Goal: Check status: Check status

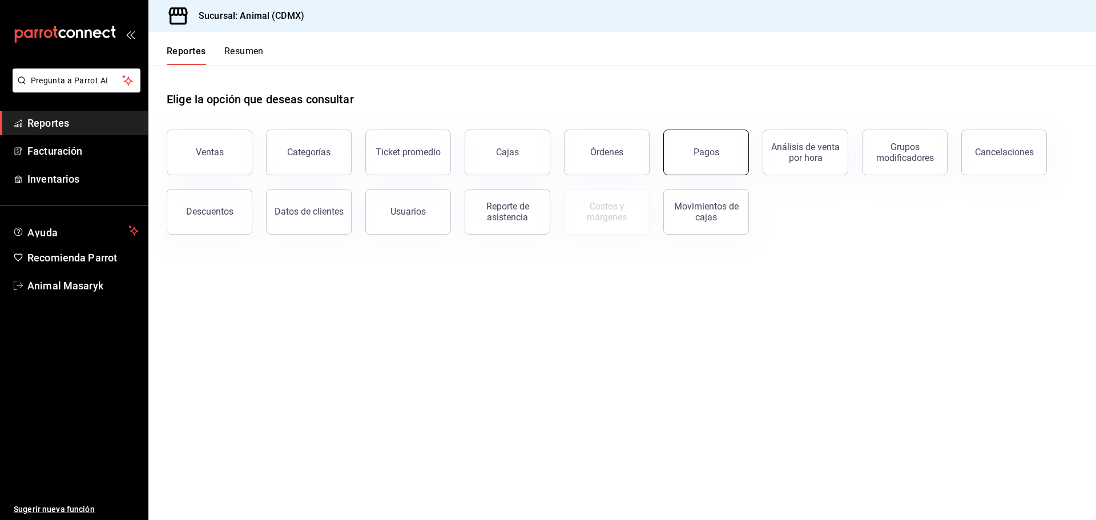
click at [702, 163] on button "Pagos" at bounding box center [706, 153] width 86 height 46
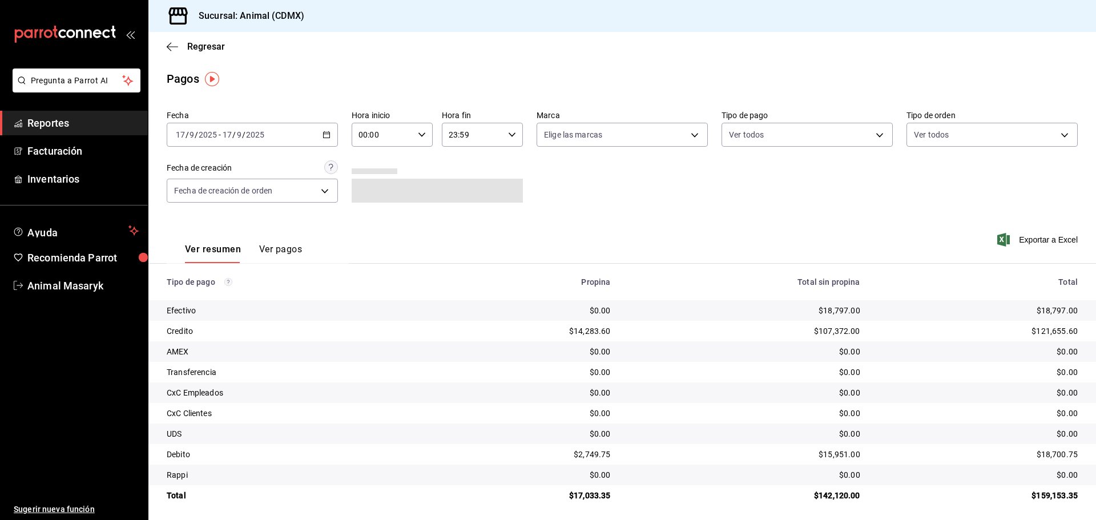
click at [239, 126] on div "[DATE] [DATE] - [DATE] [DATE]" at bounding box center [252, 135] width 171 height 24
click at [227, 298] on span "Rango de fechas" at bounding box center [220, 298] width 88 height 12
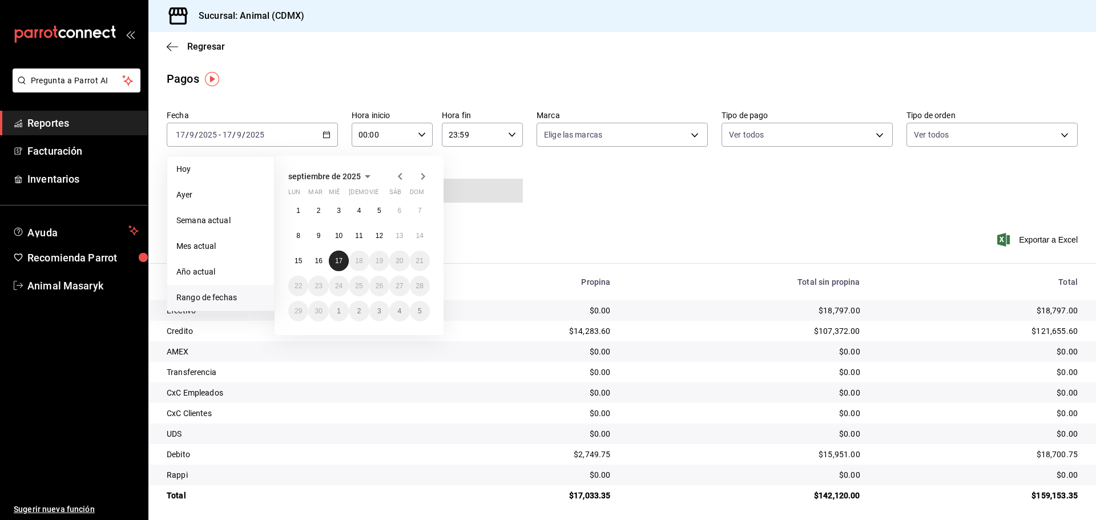
click at [338, 262] on abbr "17" at bounding box center [338, 261] width 7 height 8
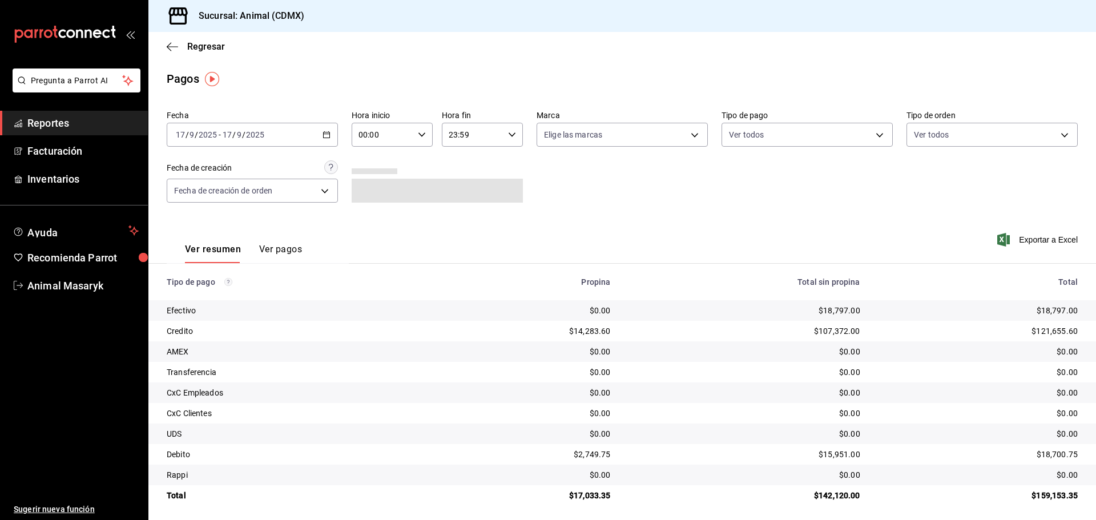
click at [422, 130] on div "00:00 Hora inicio" at bounding box center [392, 135] width 81 height 24
click at [374, 191] on span "05" at bounding box center [370, 186] width 22 height 9
type input "05:00"
click at [690, 129] on div at bounding box center [548, 260] width 1096 height 520
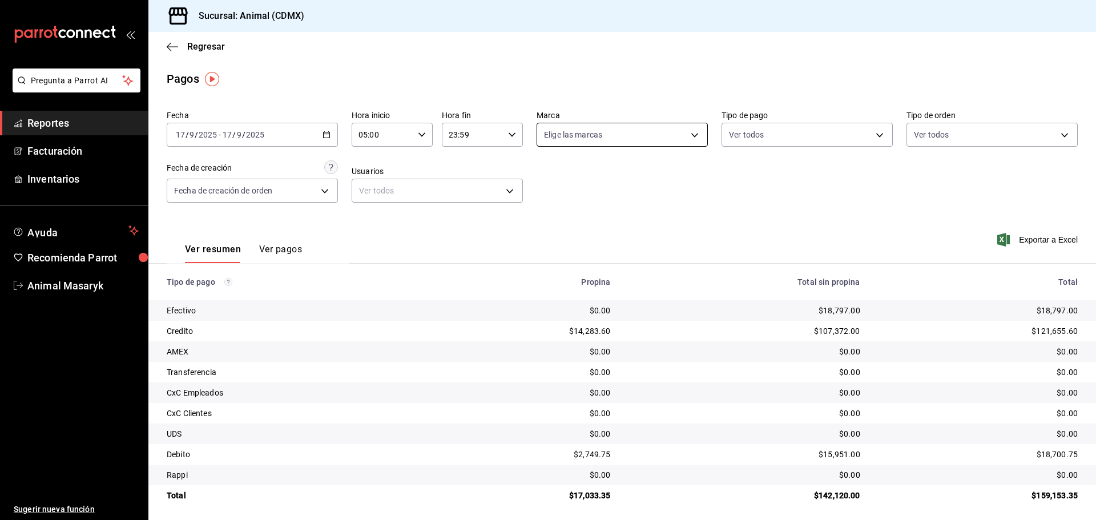
click at [692, 135] on body "Pregunta a Parrot AI Reportes Facturación Inventarios Ayuda Recomienda Parrot A…" at bounding box center [548, 260] width 1096 height 520
click at [615, 172] on li "Ver todas" at bounding box center [618, 178] width 168 height 34
type input "cb0f6aec-1481-4e37-861c-bab9b3a65b14"
checkbox input "true"
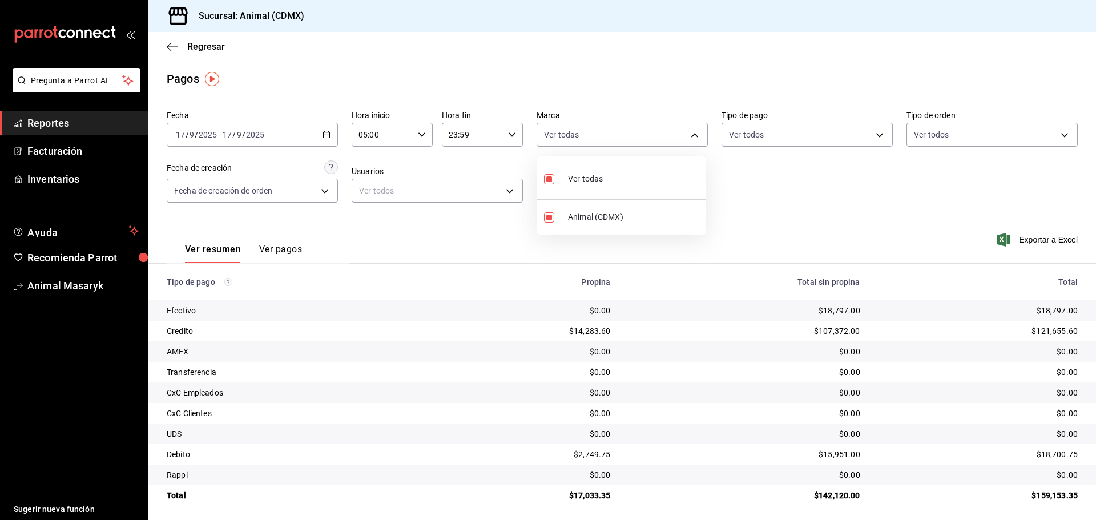
click at [758, 166] on div at bounding box center [548, 260] width 1096 height 520
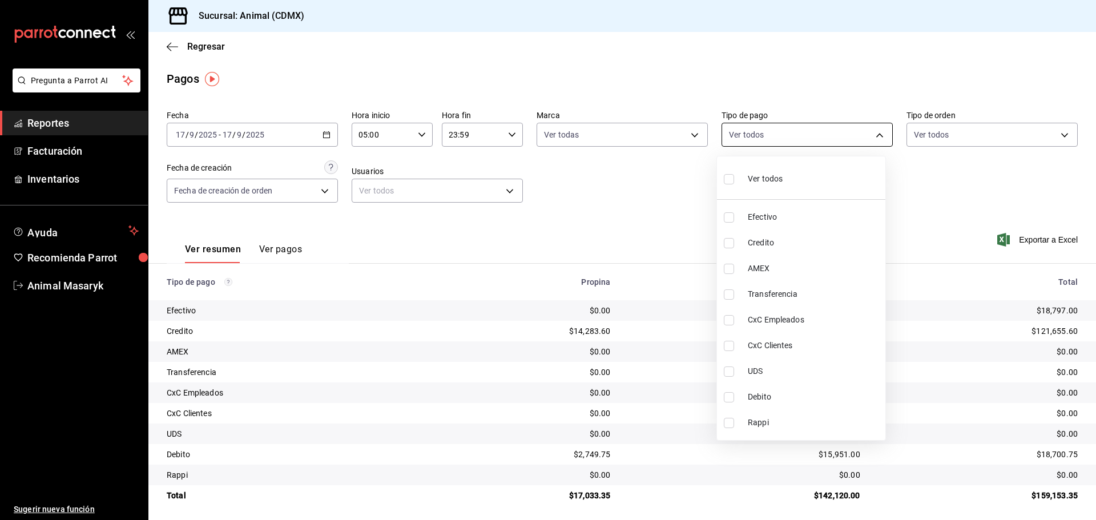
click at [789, 139] on body "Pregunta a Parrot AI Reportes Facturación Inventarios Ayuda Recomienda Parrot A…" at bounding box center [548, 260] width 1096 height 520
click at [760, 179] on span "Ver todos" at bounding box center [765, 179] width 35 height 12
type input "42f515b5-d78a-4538-9fd6-dd91ca8c9d0d,09d93f3d-83f8-4294-bef9-640bdbafd8e4,c0bfe…"
checkbox input "true"
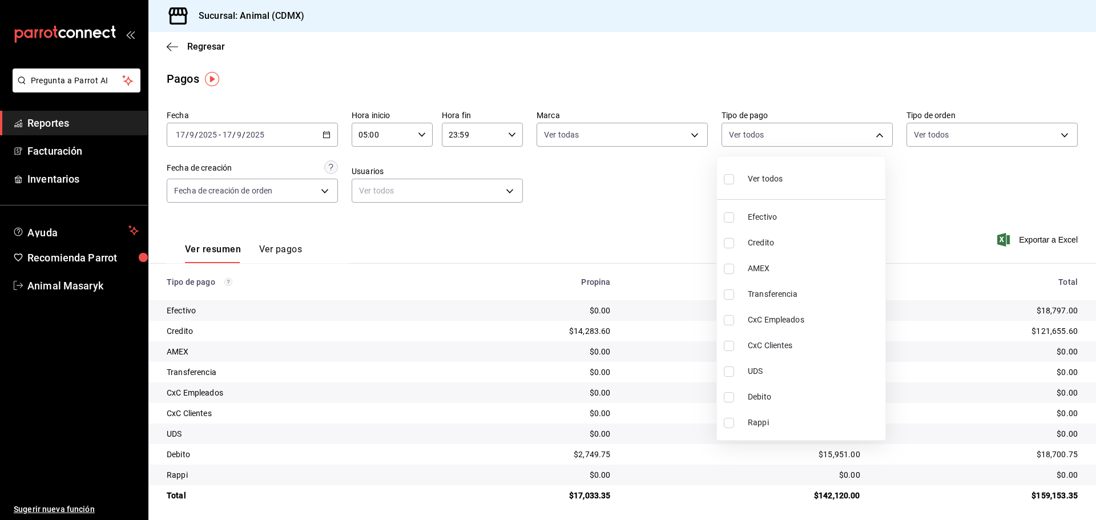
checkbox input "true"
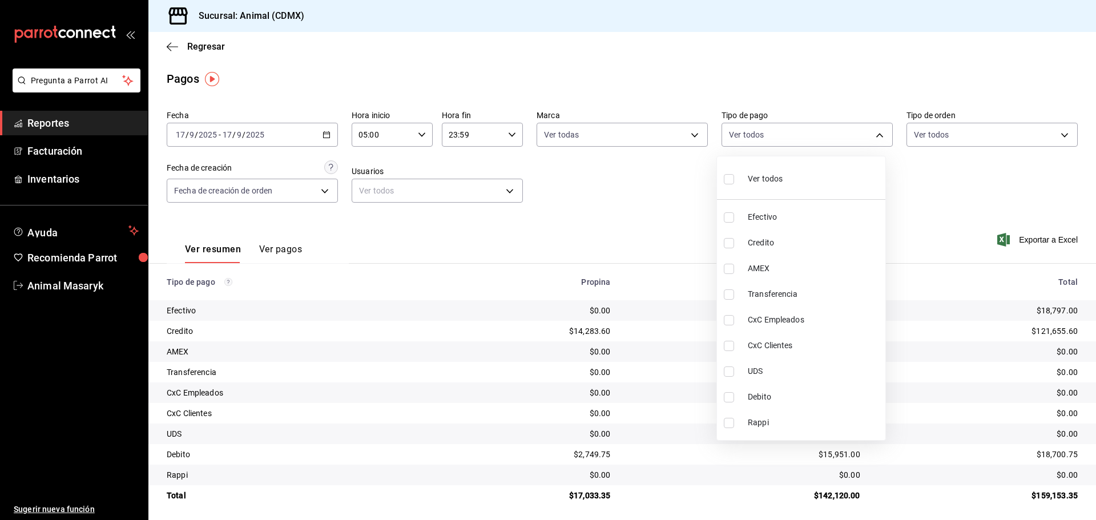
checkbox input "true"
click at [977, 185] on div at bounding box center [548, 260] width 1096 height 520
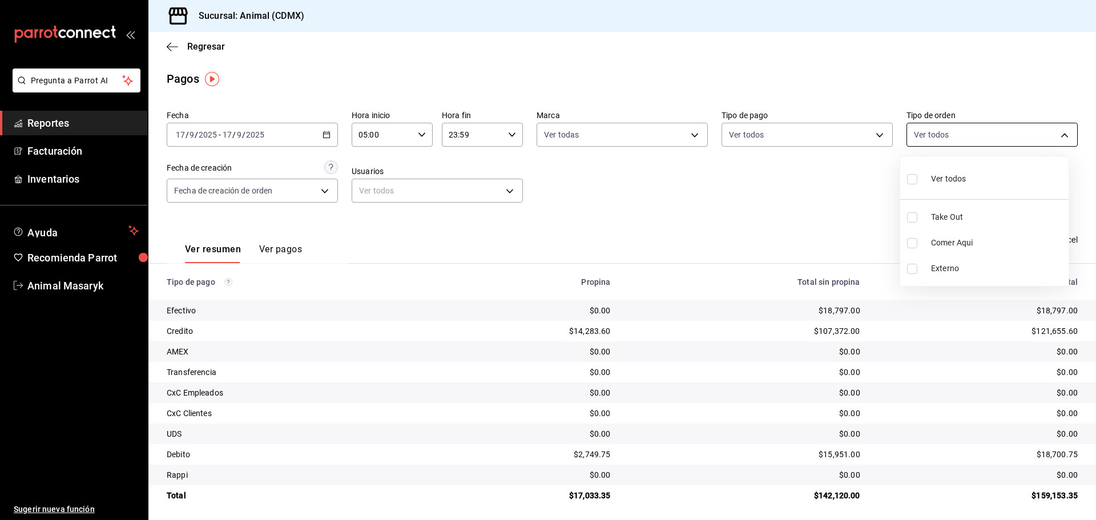
click at [1057, 135] on body "Pregunta a Parrot AI Reportes Facturación Inventarios Ayuda Recomienda Parrot A…" at bounding box center [548, 260] width 1096 height 520
click at [971, 174] on li "Ver todos" at bounding box center [984, 178] width 168 height 34
type input "ad44a823-99d3-4372-a913-4cf57f2a9ac0,b8ee5ff1-85c8-4a81-aa51-555e6c8ba0c6,EXTER…"
checkbox input "true"
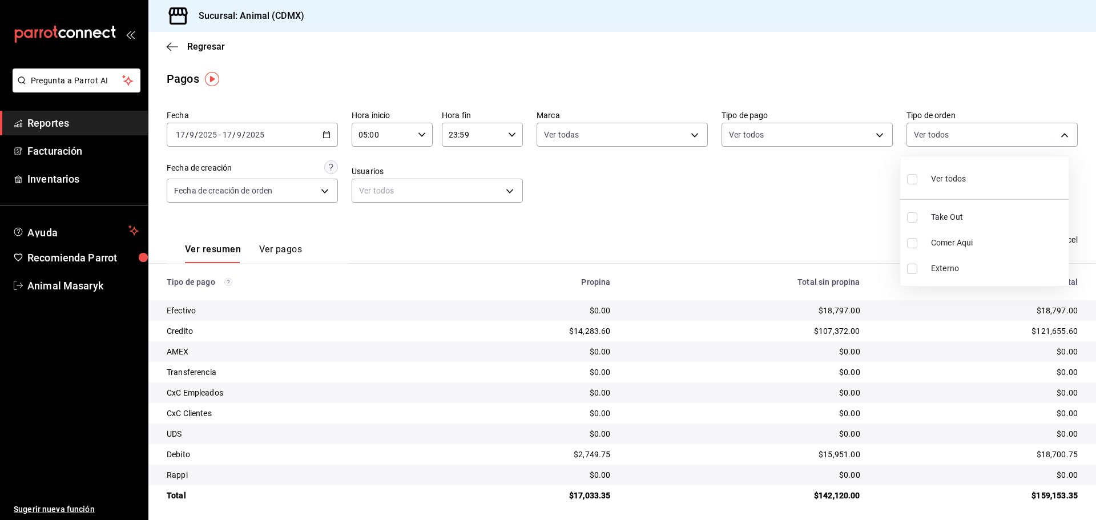
checkbox input "true"
click at [666, 199] on div at bounding box center [548, 260] width 1096 height 520
click at [324, 133] on icon "button" at bounding box center [326, 135] width 8 height 8
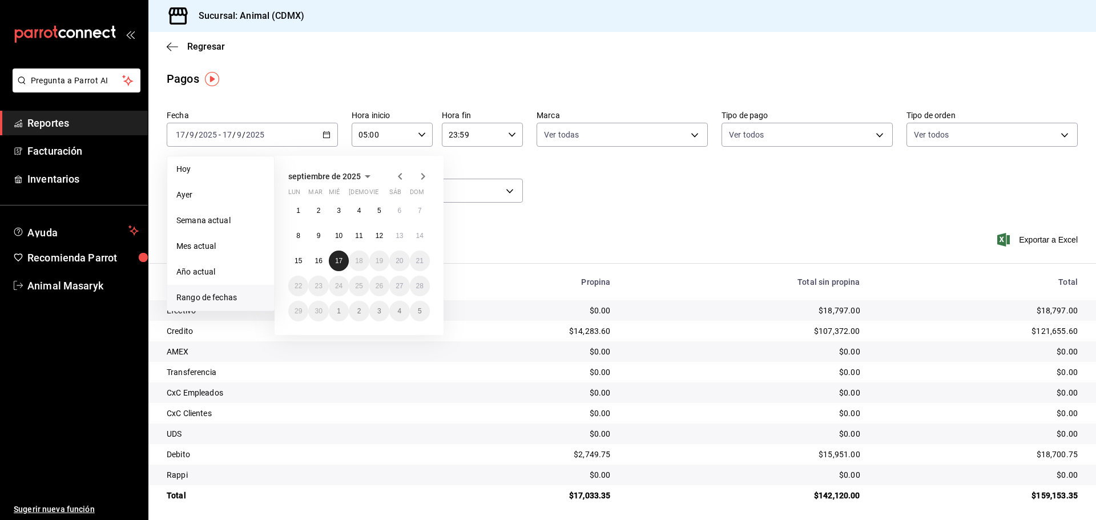
click at [336, 265] on button "17" at bounding box center [339, 261] width 20 height 21
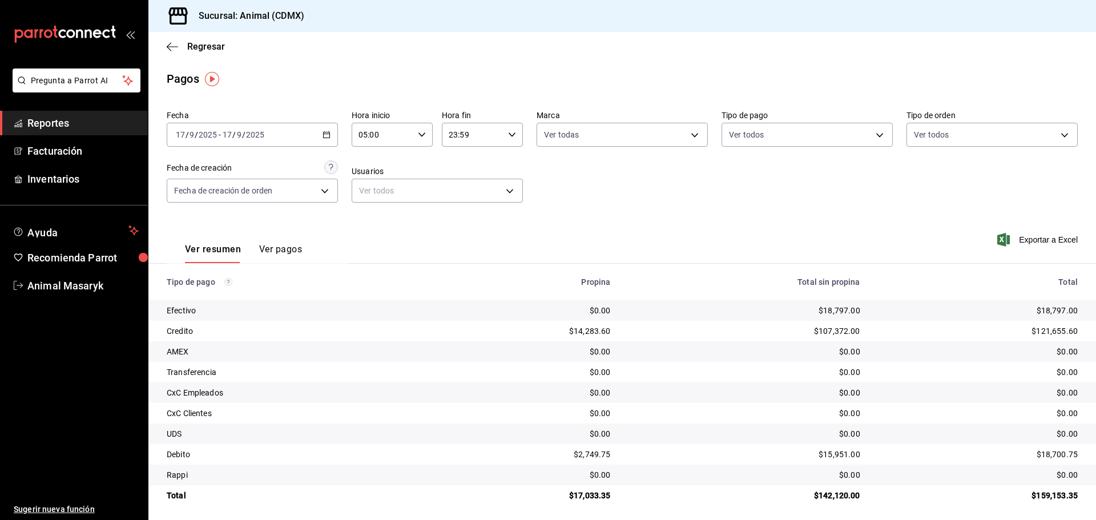
click at [409, 137] on input "05:00" at bounding box center [383, 134] width 62 height 23
click at [374, 164] on span "05" at bounding box center [370, 163] width 22 height 9
click at [612, 183] on div at bounding box center [548, 260] width 1096 height 520
